Goal: Task Accomplishment & Management: Complete application form

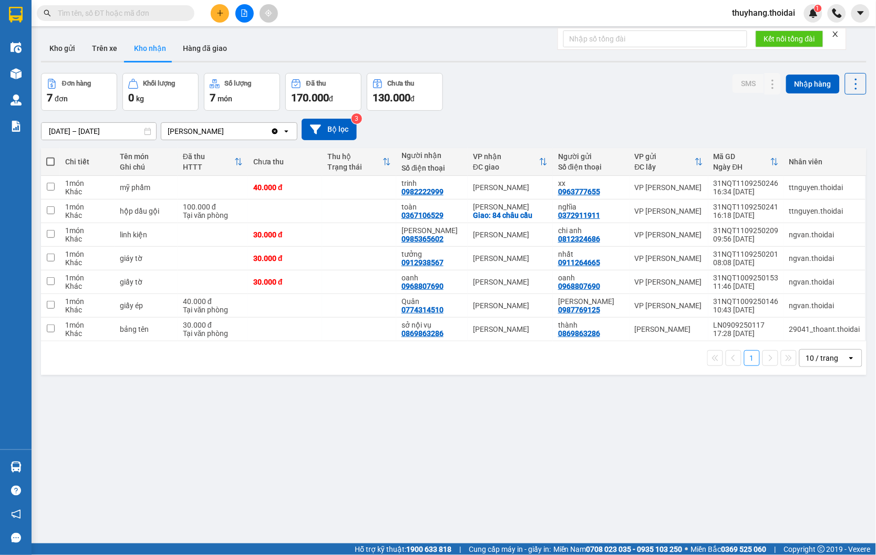
click at [352, 45] on section "Kết quả [PERSON_NAME] ( 4 ) Bộ lọc Mã ĐH Trạng thái Món hàng Thu hộ Tổng [PERSO…" at bounding box center [438, 277] width 876 height 555
click at [75, 51] on button "Kho gửi" at bounding box center [62, 48] width 43 height 25
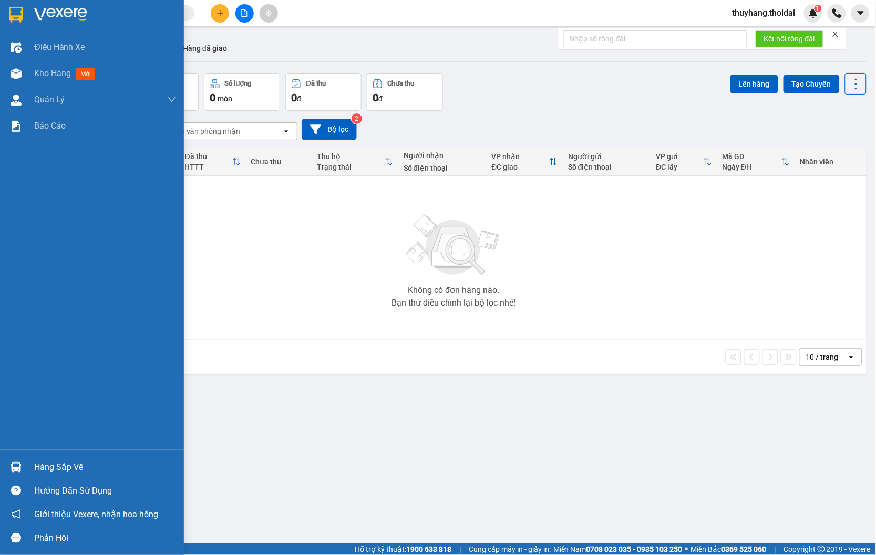
click at [28, 468] on div "Hàng sắp về" at bounding box center [92, 468] width 184 height 24
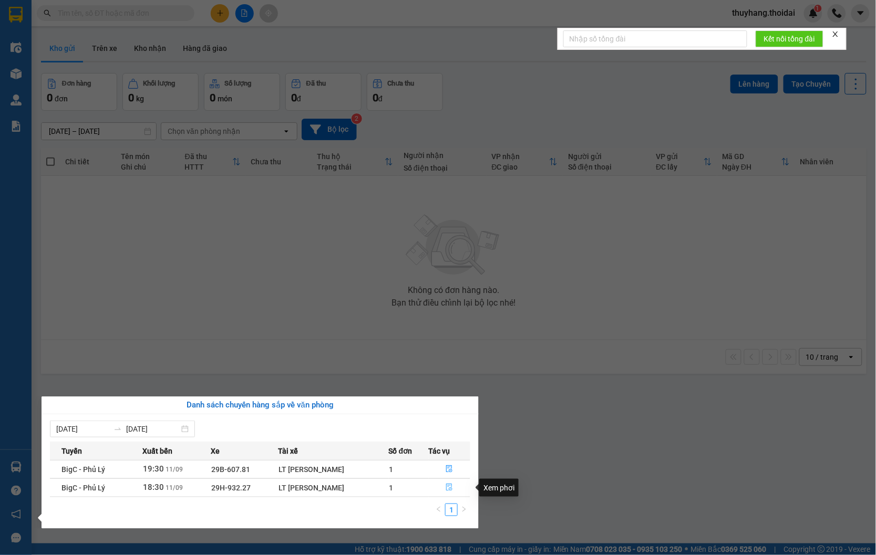
click at [444, 484] on button "button" at bounding box center [449, 488] width 41 height 17
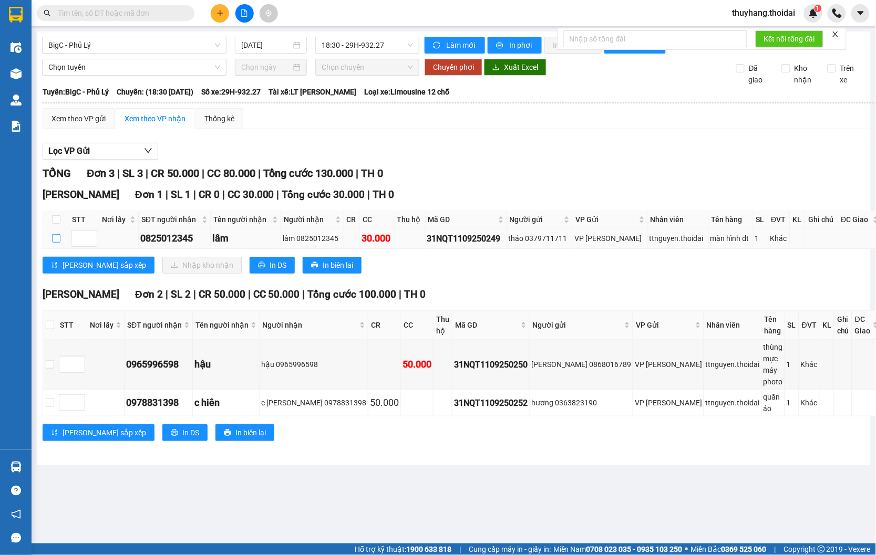
click at [56, 243] on input "checkbox" at bounding box center [56, 238] width 8 height 8
checkbox input "true"
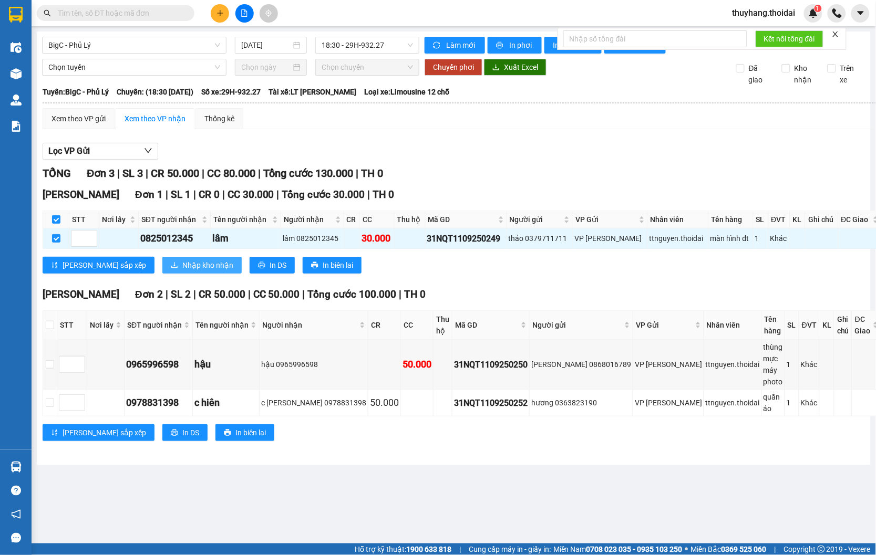
click at [182, 271] on span "Nhập kho nhận" at bounding box center [207, 266] width 51 height 12
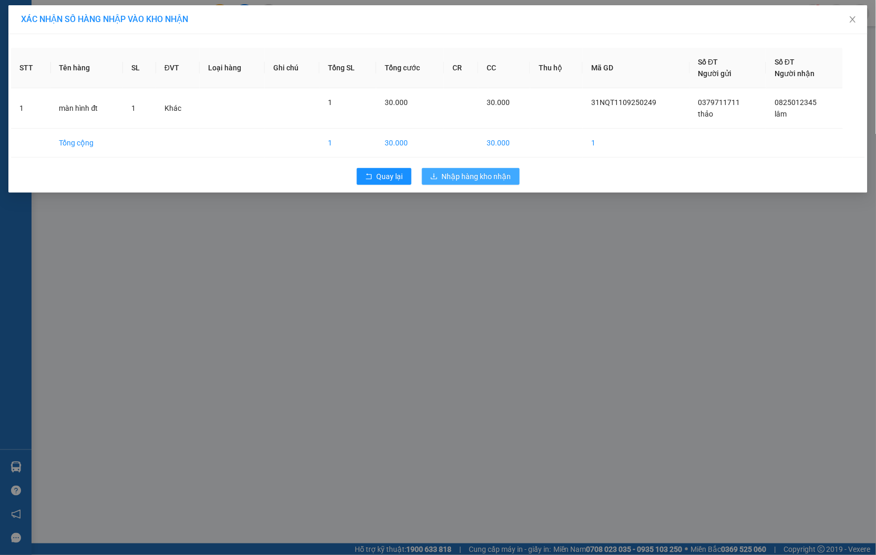
click at [499, 176] on span "Nhập hàng kho nhận" at bounding box center [476, 177] width 69 height 12
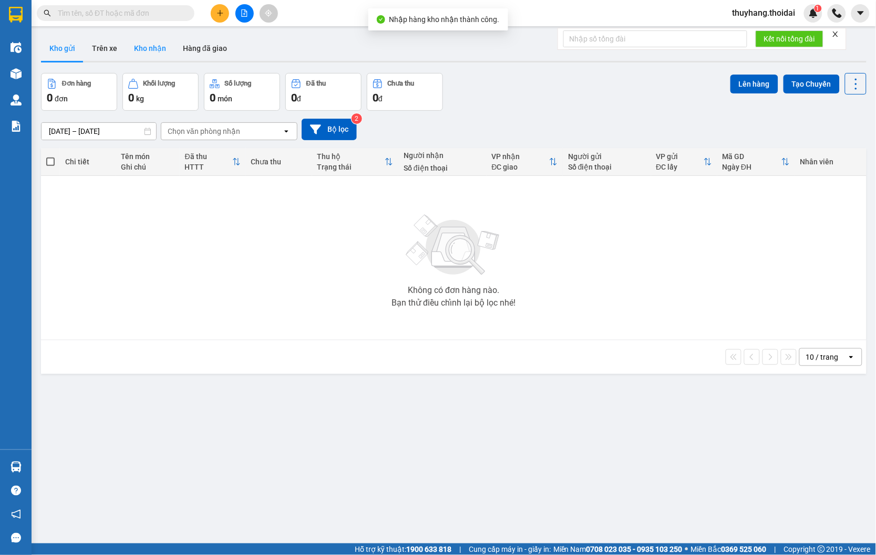
click at [151, 46] on button "Kho nhận" at bounding box center [150, 48] width 49 height 25
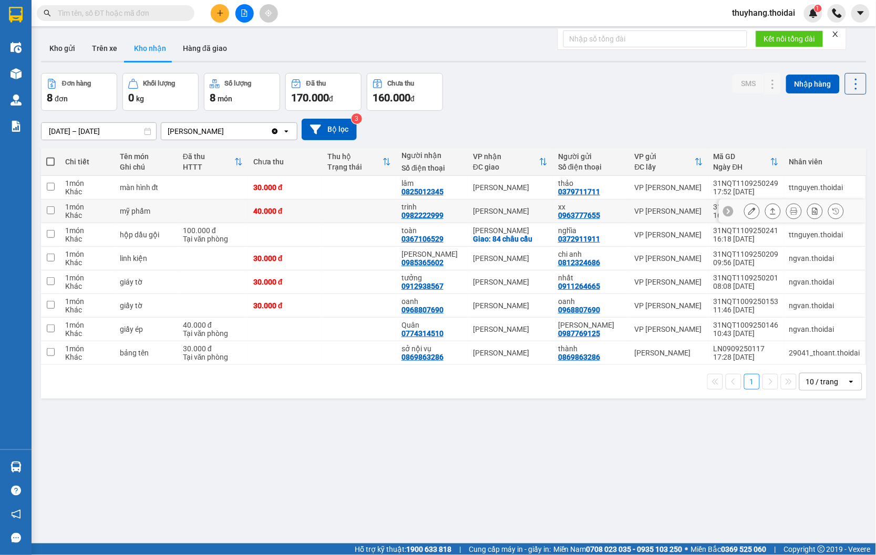
click at [372, 206] on td at bounding box center [359, 212] width 74 height 24
checkbox input "true"
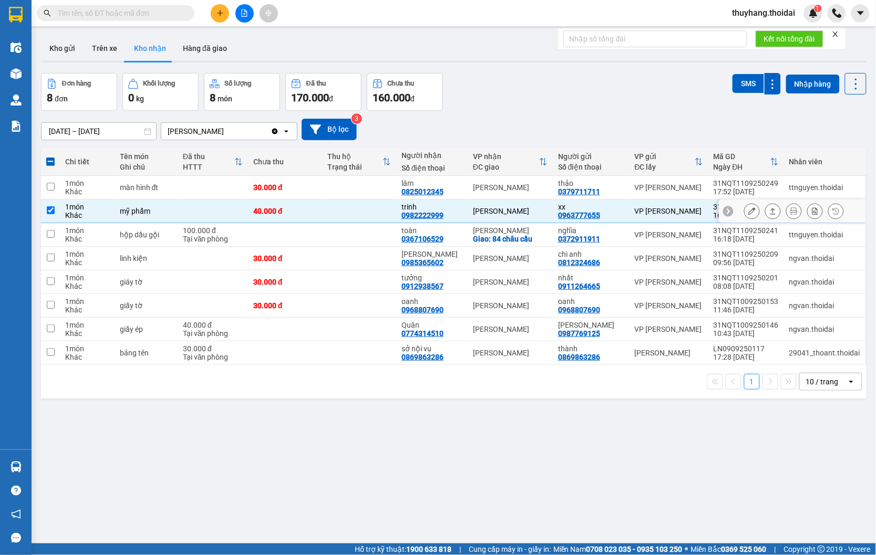
click at [748, 211] on icon at bounding box center [751, 211] width 7 height 7
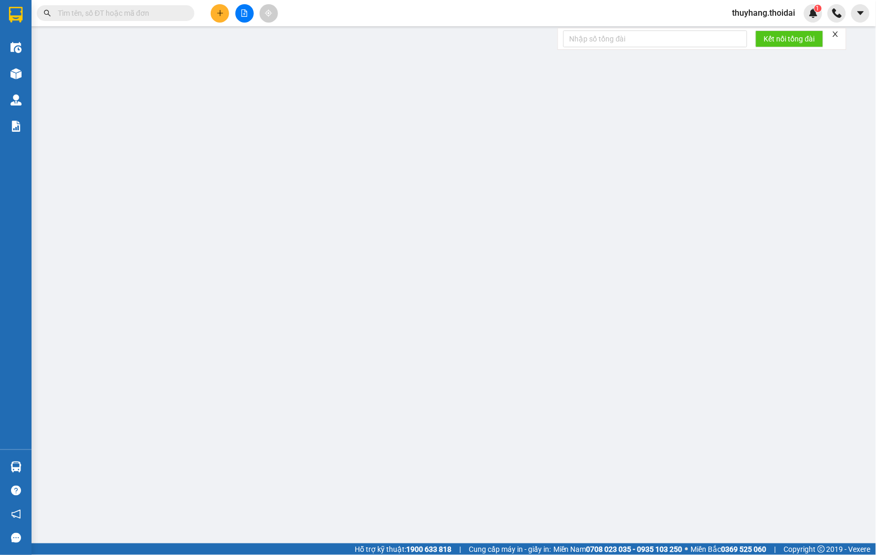
type input "0963777655"
type input "xx"
type input "0982222999"
type input "trinh"
type input "40.000"
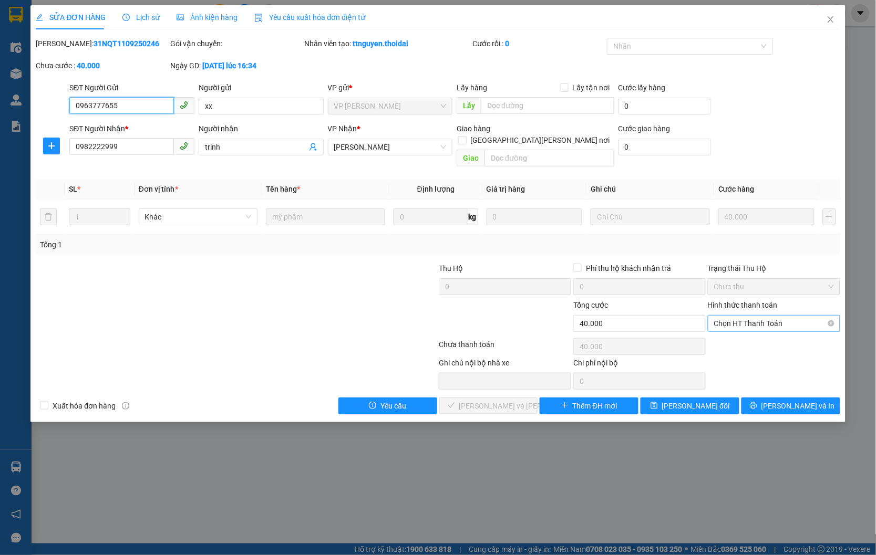
drag, startPoint x: 764, startPoint y: 311, endPoint x: 764, endPoint y: 322, distance: 10.5
click at [764, 316] on span "Chọn HT Thanh Toán" at bounding box center [774, 324] width 120 height 16
click at [760, 330] on div "Tại văn phòng" at bounding box center [775, 333] width 120 height 12
type input "0"
click at [497, 400] on span "[PERSON_NAME] và [PERSON_NAME] hàng" at bounding box center [530, 406] width 142 height 12
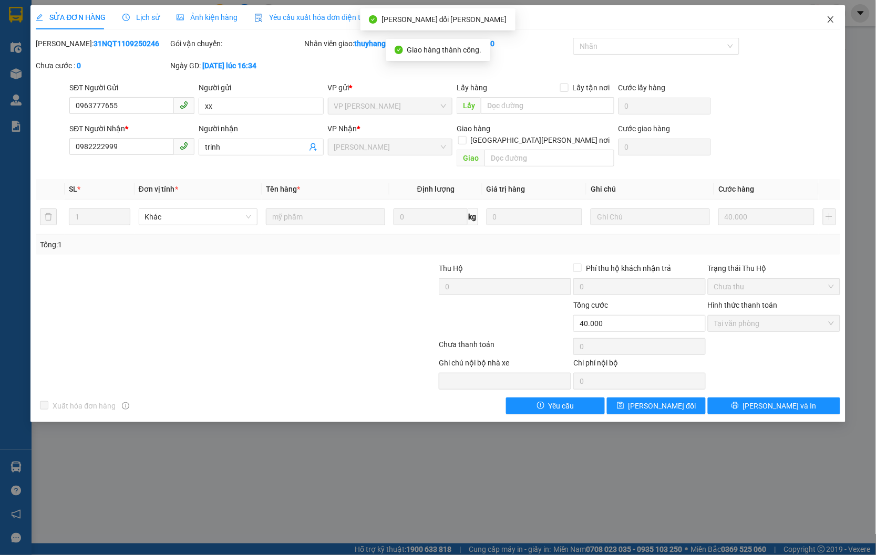
click at [832, 20] on icon "close" at bounding box center [831, 19] width 8 height 8
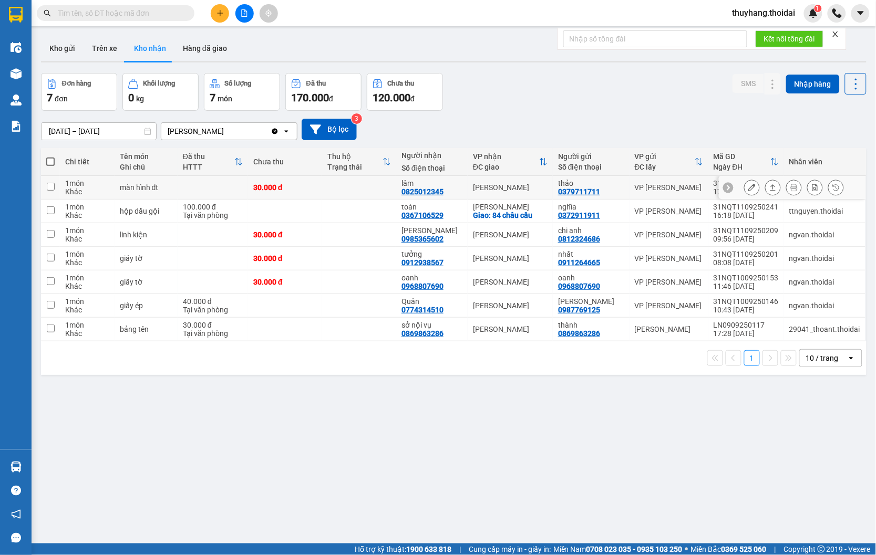
click at [206, 188] on td at bounding box center [213, 188] width 70 height 24
checkbox input "true"
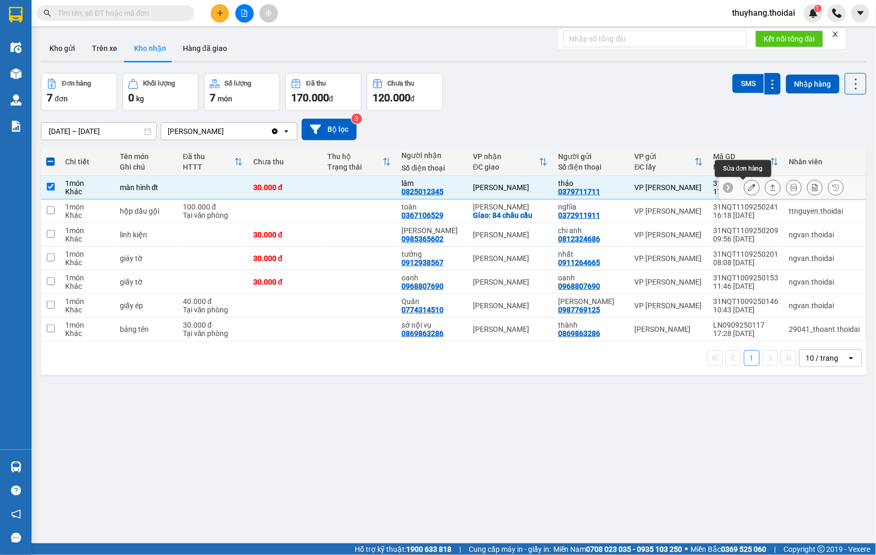
click at [748, 187] on icon at bounding box center [751, 187] width 7 height 7
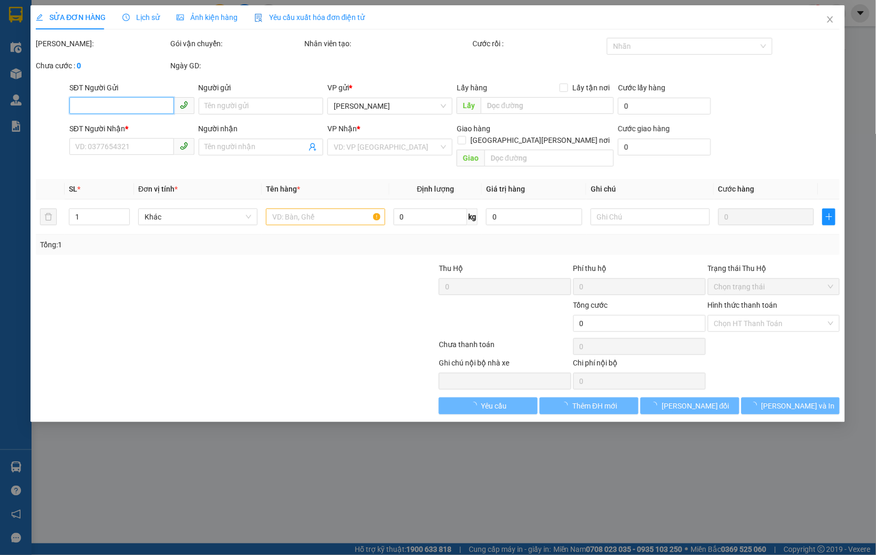
type input "0379711711"
type input "thảo"
type input "0825012345"
type input "lâm"
type input "30.000"
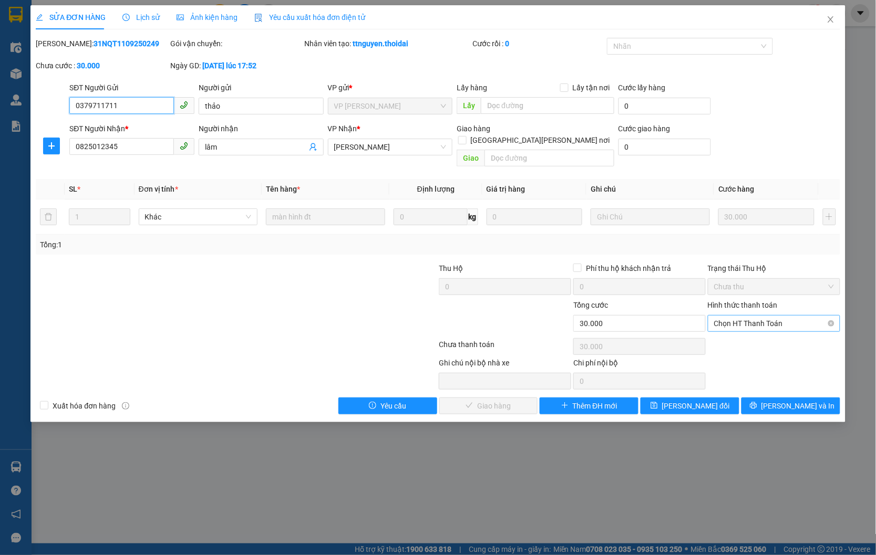
click at [759, 316] on span "Chọn HT Thanh Toán" at bounding box center [774, 324] width 120 height 16
click at [752, 334] on div "Tại văn phòng" at bounding box center [775, 333] width 120 height 12
type input "0"
click at [480, 400] on span "[PERSON_NAME] và [PERSON_NAME] hàng" at bounding box center [530, 406] width 142 height 12
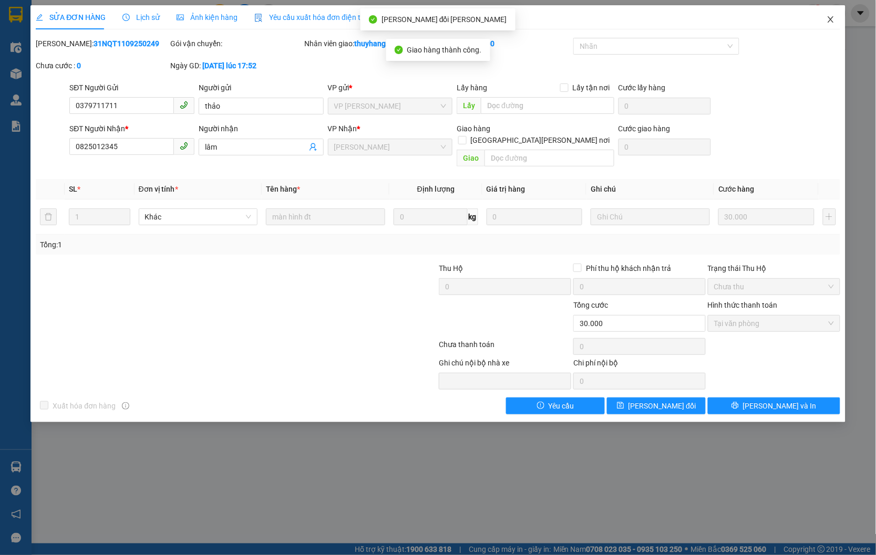
click at [835, 18] on icon "close" at bounding box center [831, 19] width 8 height 8
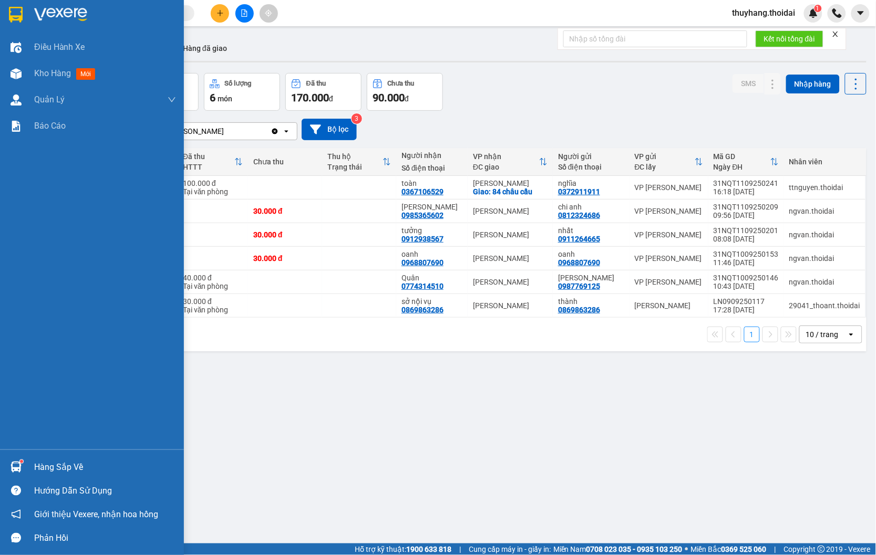
click at [29, 464] on div "Hàng sắp về" at bounding box center [92, 468] width 184 height 24
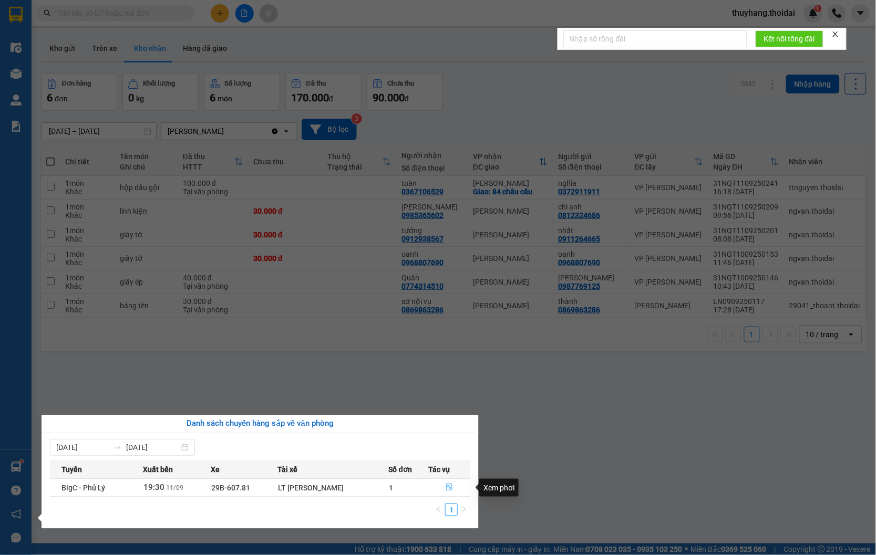
click at [451, 487] on icon "file-done" at bounding box center [449, 487] width 7 height 7
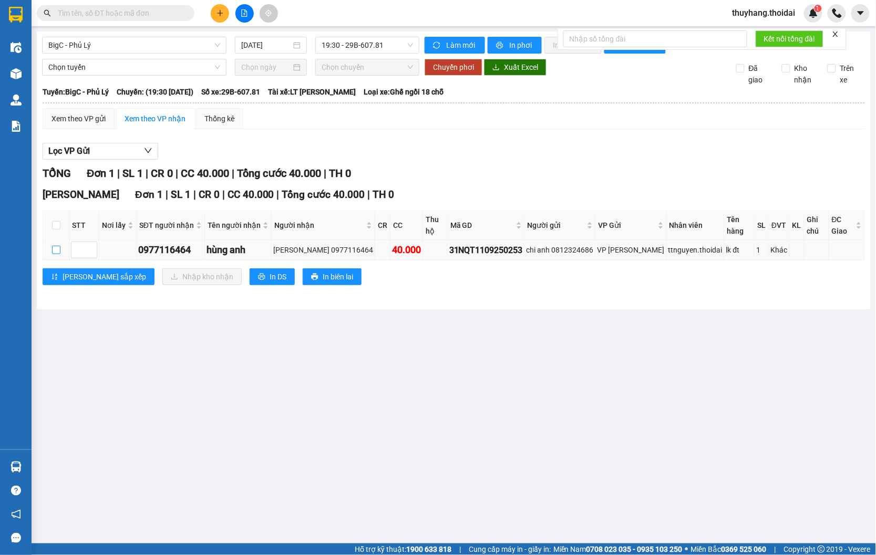
click at [52, 246] on input "checkbox" at bounding box center [56, 250] width 8 height 8
checkbox input "true"
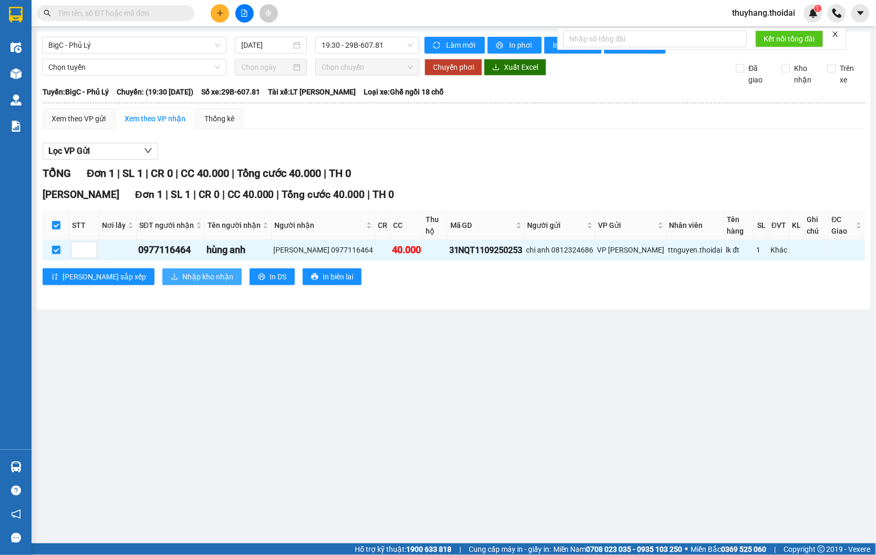
click at [182, 273] on span "Nhập kho nhận" at bounding box center [207, 277] width 51 height 12
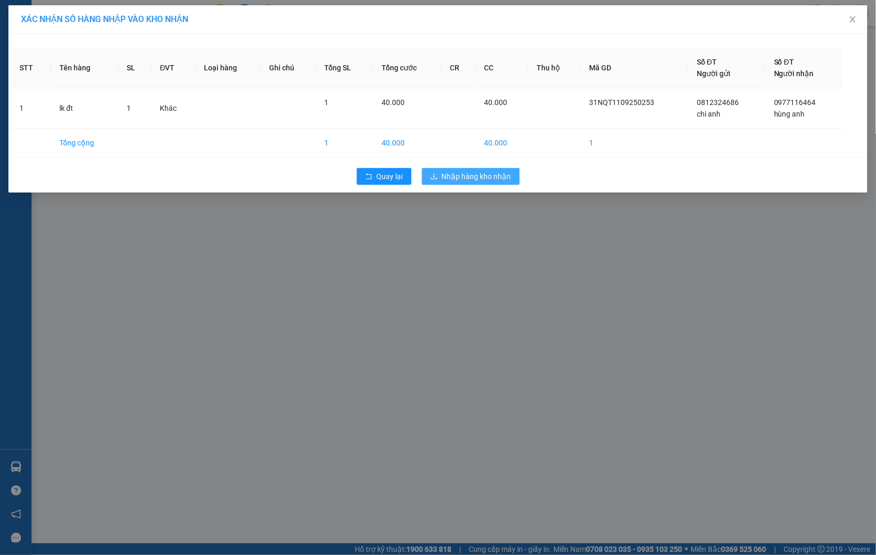
click at [489, 172] on span "Nhập hàng kho nhận" at bounding box center [476, 177] width 69 height 12
